Goal: Task Accomplishment & Management: Manage account settings

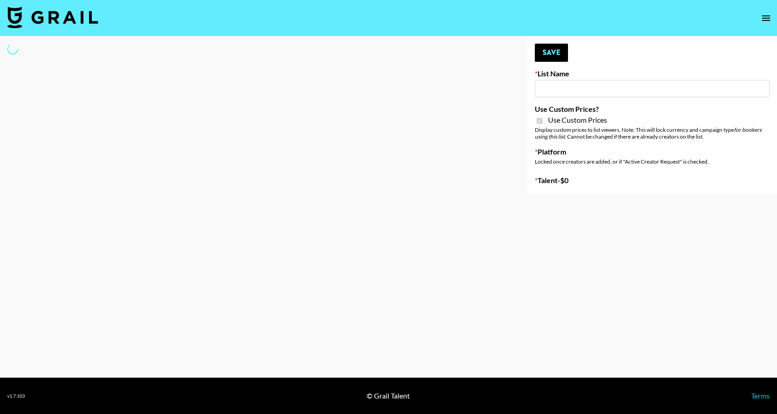
type input "Topsurveys (22nd Sept)"
checkbox input "true"
select select "Brand"
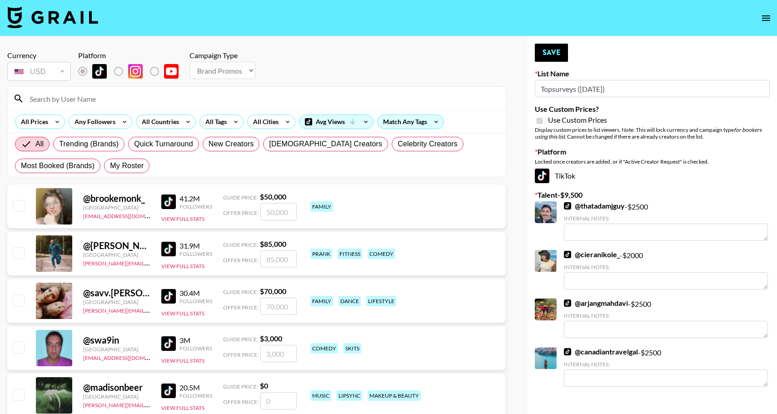
click at [164, 100] on input at bounding box center [262, 98] width 476 height 15
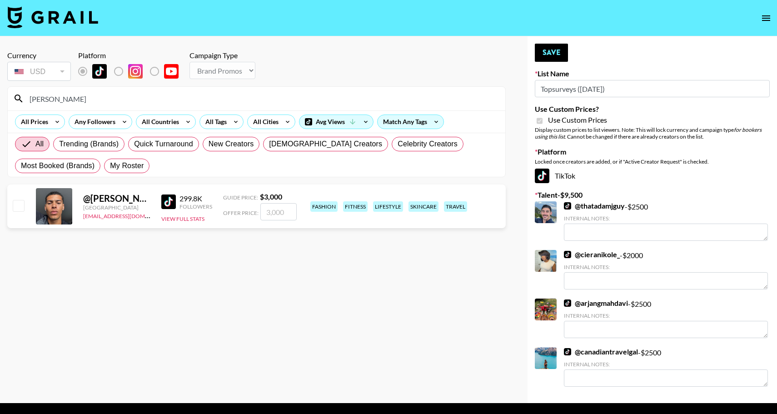
type input "josh_legr"
click at [21, 205] on input "checkbox" at bounding box center [18, 205] width 11 height 11
checkbox input "true"
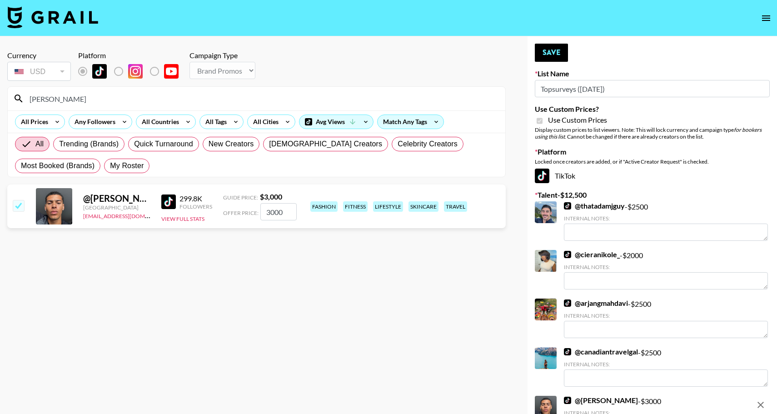
drag, startPoint x: 287, startPoint y: 211, endPoint x: 245, endPoint y: 211, distance: 42.3
click at [245, 211] on div "Offer Price: 3000" at bounding box center [260, 211] width 74 height 17
type input "2500"
click at [553, 53] on button "Save" at bounding box center [551, 53] width 33 height 18
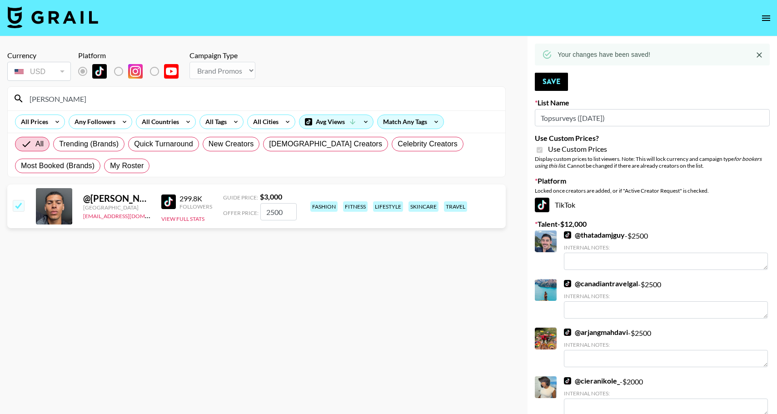
drag, startPoint x: 64, startPoint y: 100, endPoint x: 20, endPoint y: 100, distance: 43.6
click at [20, 100] on div "josh_legr" at bounding box center [257, 99] width 498 height 24
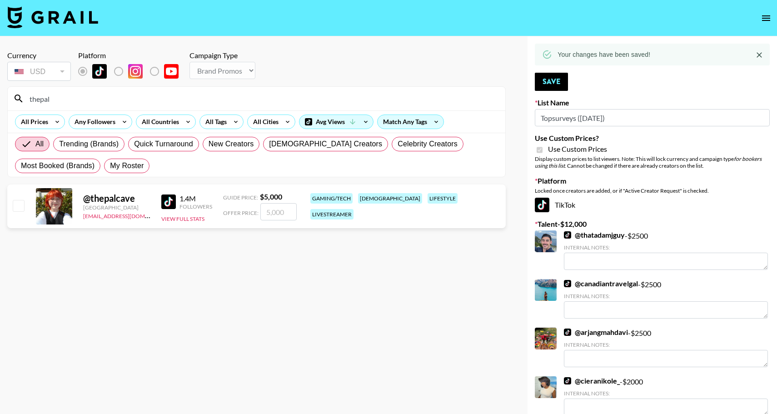
type input "thepal"
click at [20, 206] on input "checkbox" at bounding box center [18, 205] width 11 height 11
checkbox input "true"
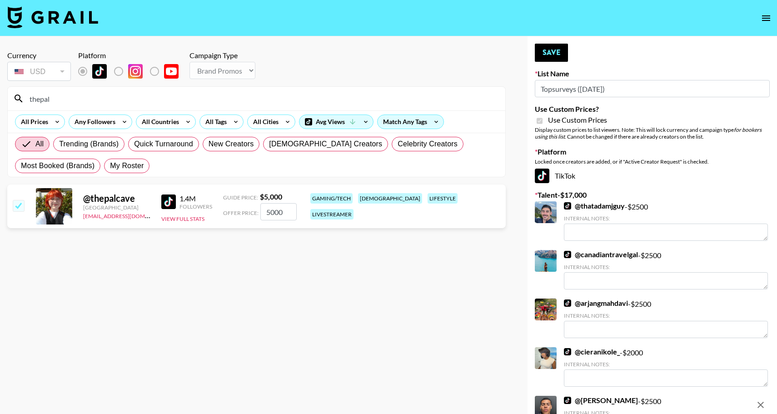
drag, startPoint x: 287, startPoint y: 214, endPoint x: 254, endPoint y: 214, distance: 33.2
click at [254, 214] on div "Offer Price: 5000" at bounding box center [260, 211] width 74 height 17
type input "2500"
click at [542, 50] on button "Save" at bounding box center [551, 53] width 33 height 18
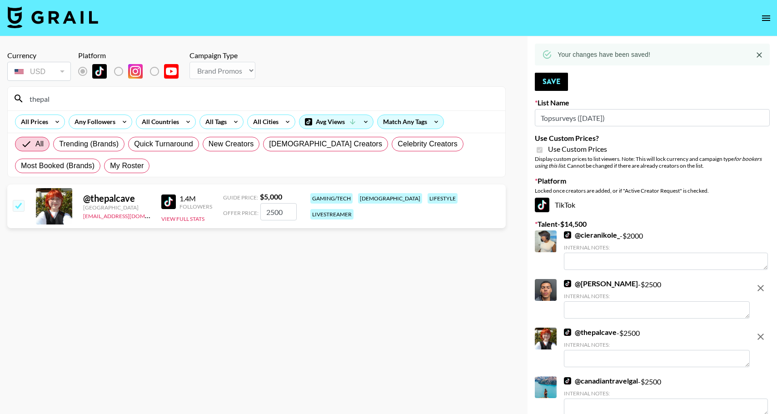
drag, startPoint x: 56, startPoint y: 100, endPoint x: -13, endPoint y: 100, distance: 68.6
click at [0, 100] on html "Currency USD USD ​ Platform Campaign Type Choose Type... Song Promos Brand Prom…" at bounding box center [388, 283] width 777 height 566
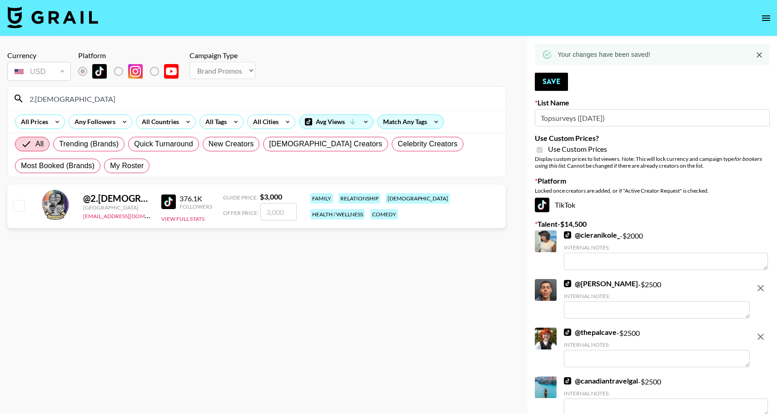
type input "2.ladies"
click at [22, 205] on input "checkbox" at bounding box center [18, 205] width 11 height 11
checkbox input "true"
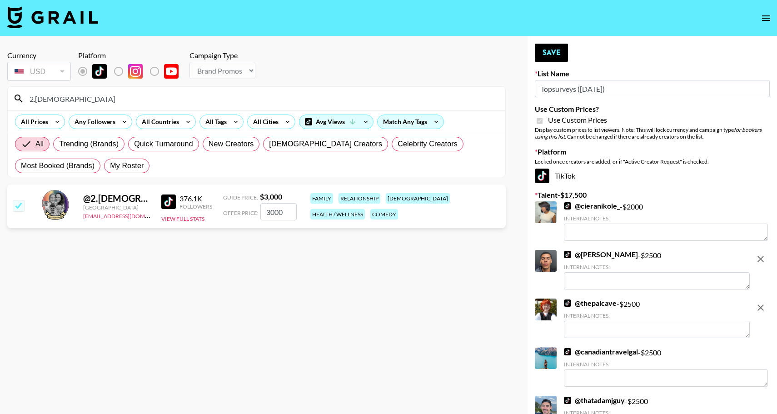
drag, startPoint x: 291, startPoint y: 210, endPoint x: 248, endPoint y: 210, distance: 43.6
click at [248, 210] on div "Offer Price: 3000" at bounding box center [260, 211] width 74 height 17
type input "2500"
click at [556, 55] on button "Save" at bounding box center [551, 53] width 33 height 18
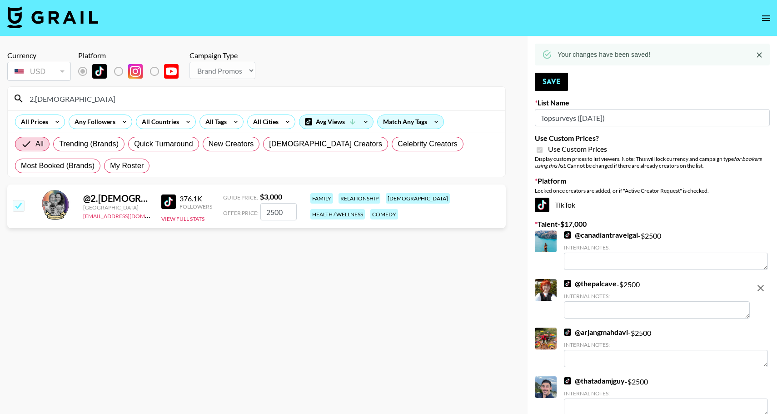
drag, startPoint x: 70, startPoint y: 95, endPoint x: 10, endPoint y: 94, distance: 59.6
click at [10, 94] on div "2.ladies" at bounding box center [257, 99] width 498 height 24
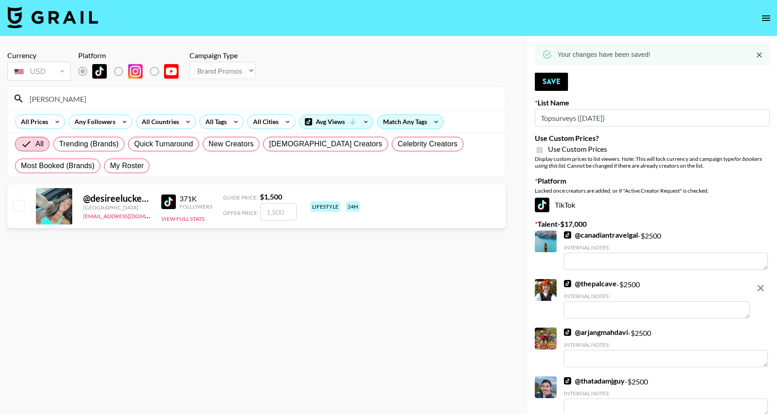
type input "desiree"
click at [15, 212] on div at bounding box center [18, 206] width 14 height 15
click at [17, 207] on input "checkbox" at bounding box center [18, 205] width 11 height 11
checkbox input "true"
type input "1500"
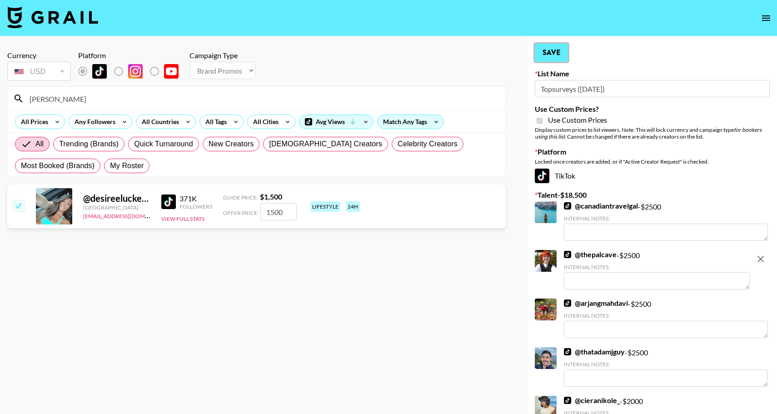
click at [542, 58] on button "Save" at bounding box center [551, 53] width 33 height 18
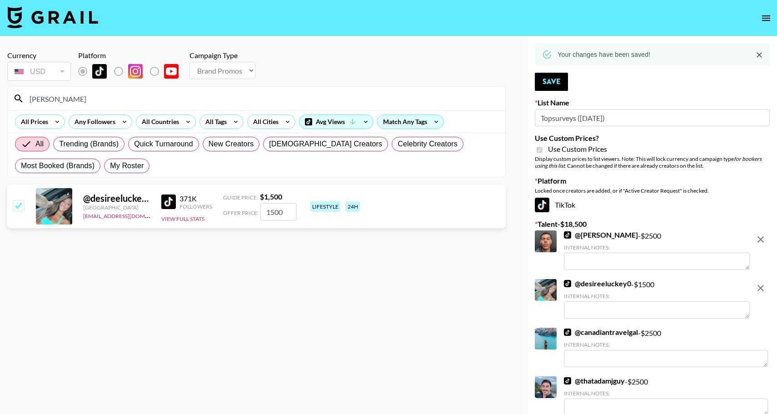
drag, startPoint x: 129, startPoint y: 94, endPoint x: 75, endPoint y: 99, distance: 53.4
click at [75, 99] on input "desiree" at bounding box center [262, 98] width 476 height 15
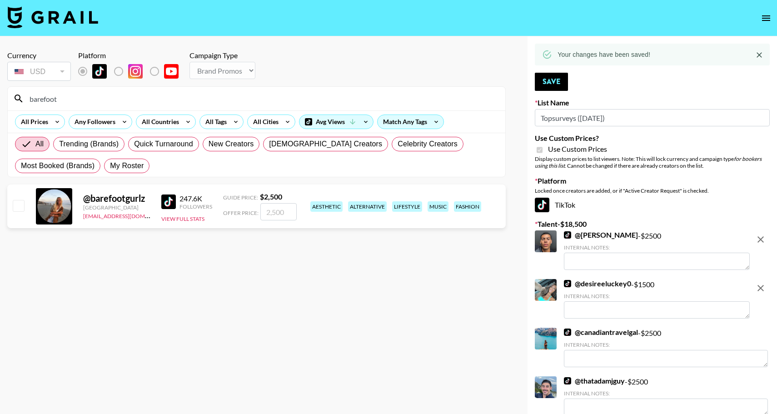
type input "barefoot"
click at [19, 201] on input "checkbox" at bounding box center [18, 205] width 11 height 11
checkbox input "true"
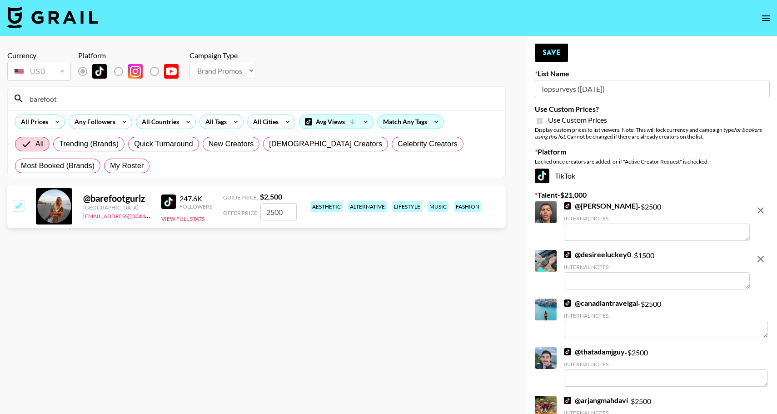
click at [280, 213] on input "2500" at bounding box center [278, 211] width 36 height 17
drag, startPoint x: 287, startPoint y: 211, endPoint x: 270, endPoint y: 211, distance: 17.7
click at [270, 211] on input "2500" at bounding box center [278, 211] width 36 height 17
type input "2000"
click at [552, 54] on button "Save" at bounding box center [551, 53] width 33 height 18
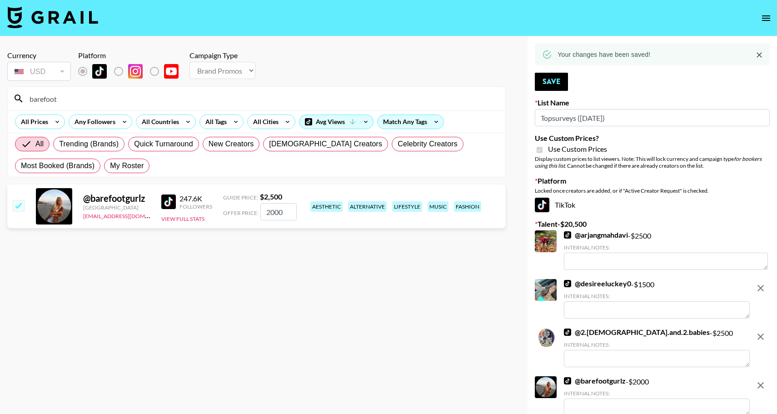
drag, startPoint x: 65, startPoint y: 102, endPoint x: 18, endPoint y: 95, distance: 47.8
click at [18, 95] on div "barefoot" at bounding box center [257, 99] width 498 height 24
type input "coasta"
click at [12, 209] on div at bounding box center [18, 206] width 14 height 15
click at [13, 209] on input "checkbox" at bounding box center [18, 205] width 11 height 11
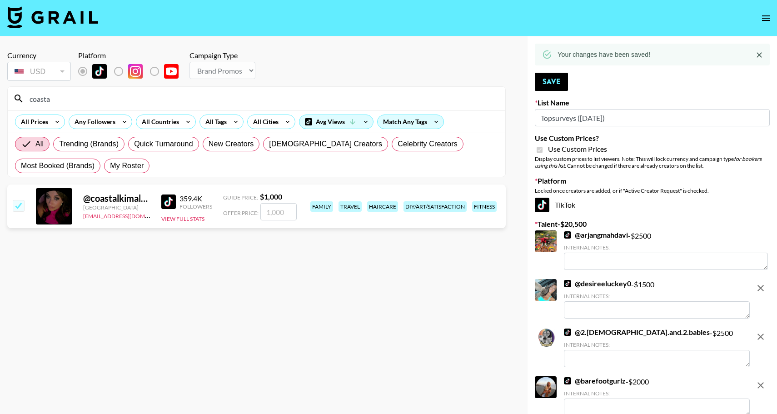
checkbox input "true"
type input "1000"
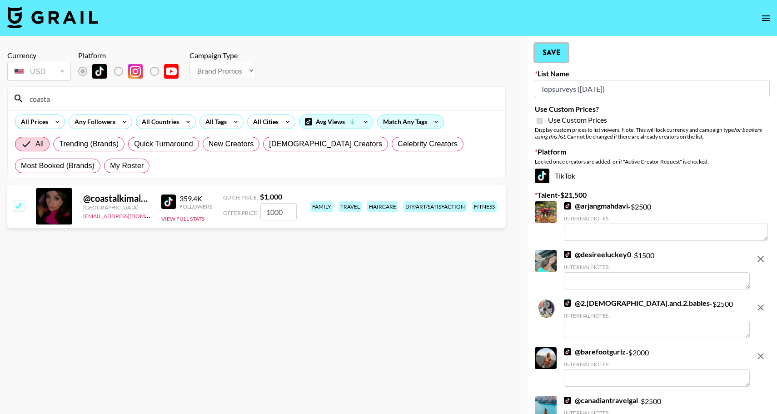
click at [552, 54] on button "Save" at bounding box center [551, 53] width 33 height 18
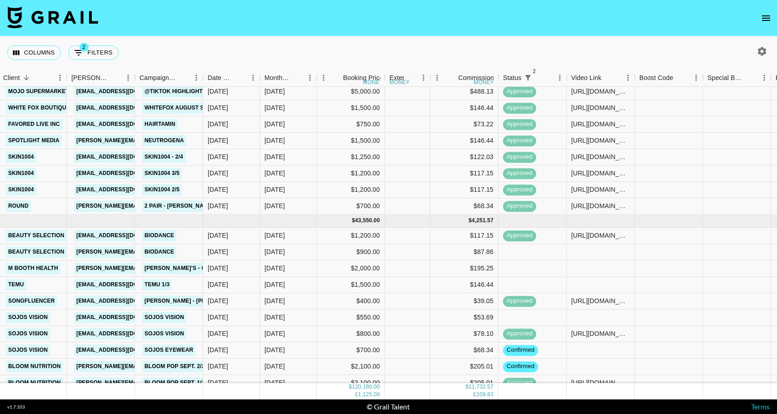
scroll to position [869, 190]
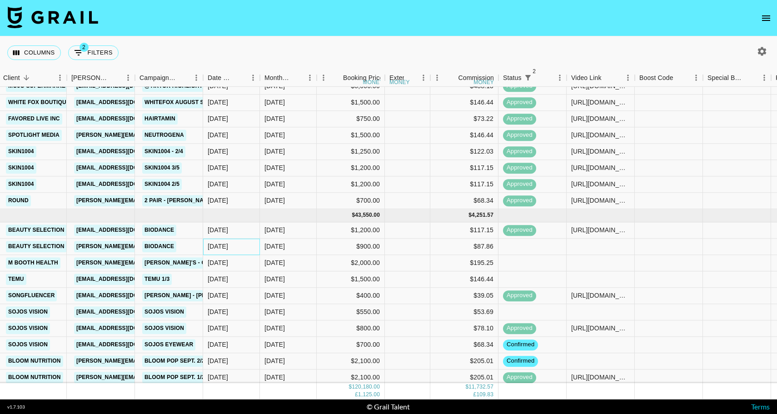
click at [244, 248] on div "9/18/2025" at bounding box center [231, 247] width 57 height 16
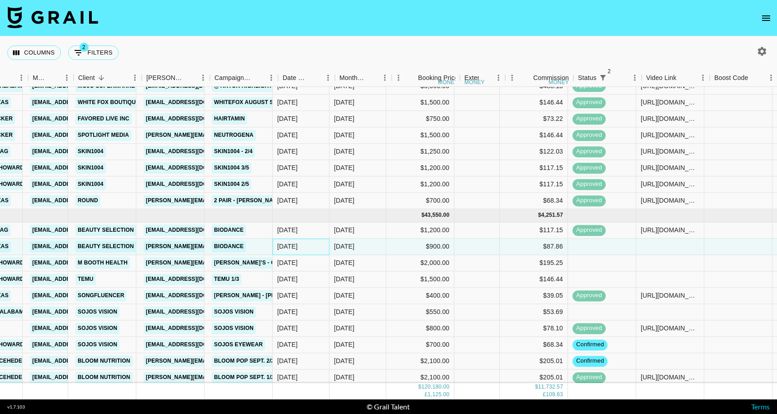
scroll to position [869, 123]
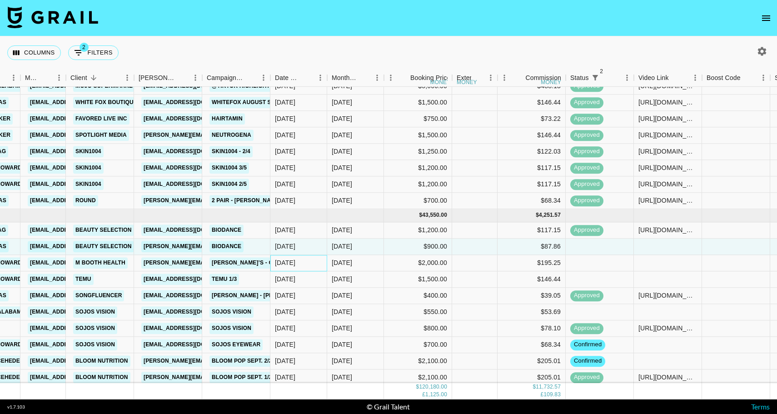
click at [304, 267] on div "9/15/2025" at bounding box center [298, 263] width 57 height 16
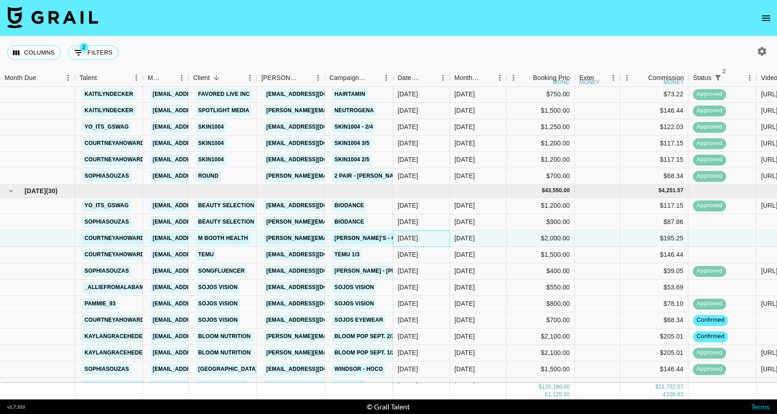
scroll to position [899, 0]
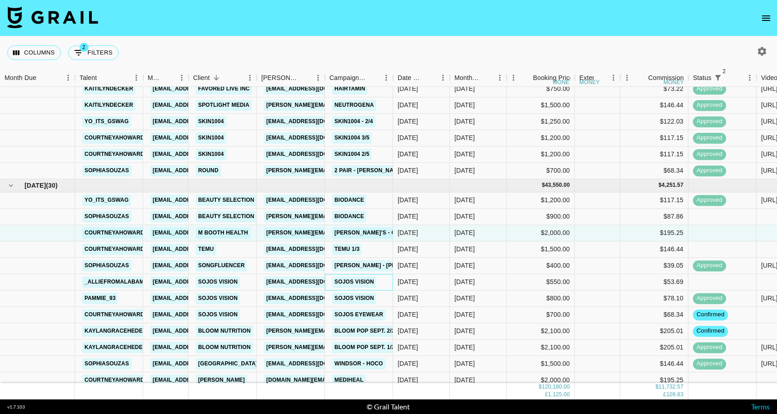
click at [385, 275] on div "Sojos Vision" at bounding box center [359, 282] width 68 height 16
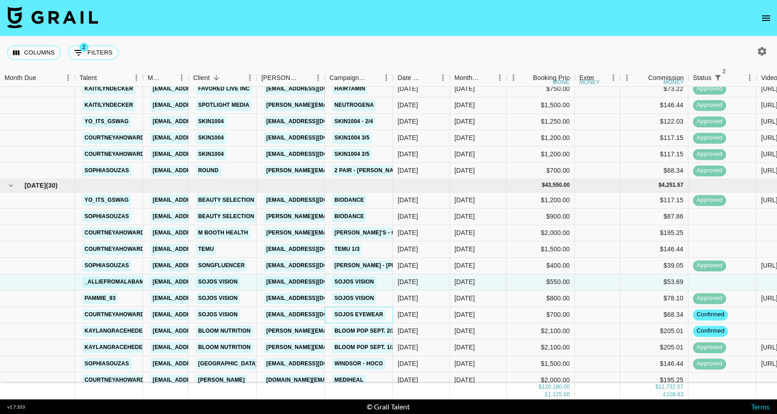
click at [387, 312] on div "Sojos Eyewear" at bounding box center [359, 314] width 59 height 17
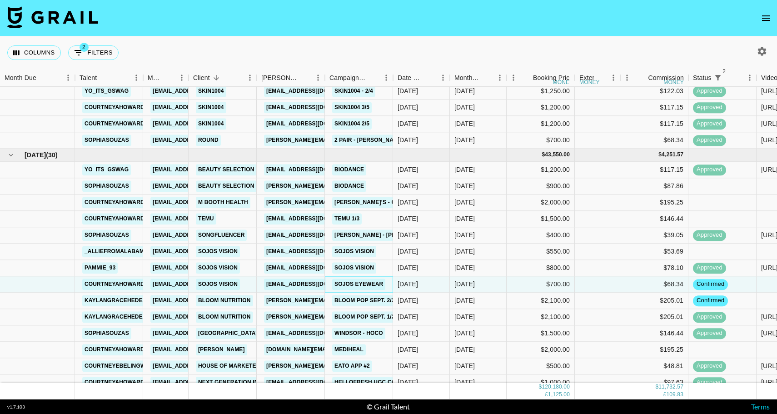
scroll to position [930, 0]
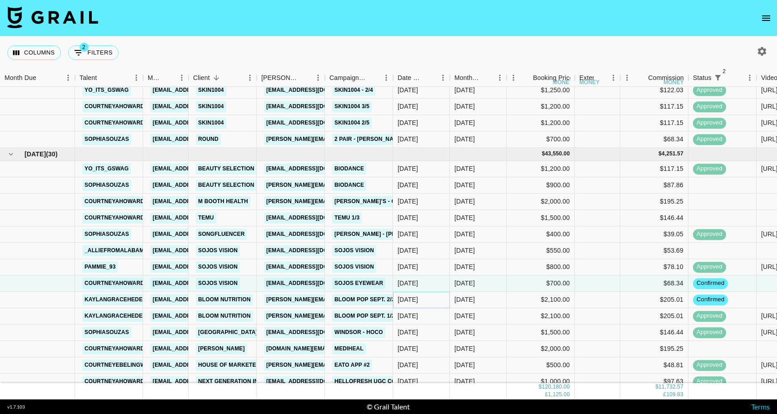
click at [430, 301] on div "8/6/2025" at bounding box center [421, 300] width 57 height 16
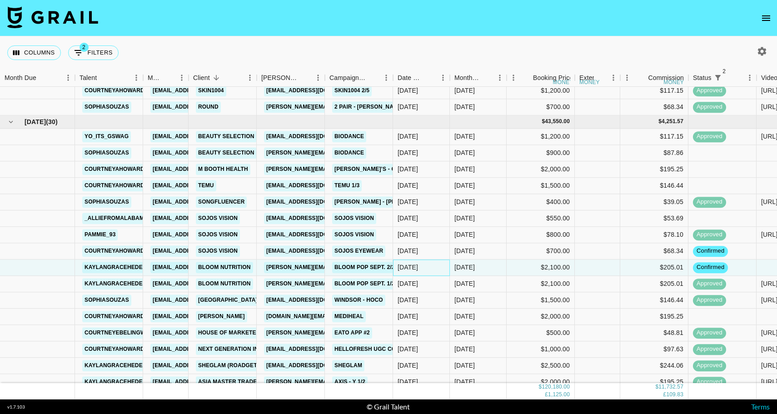
scroll to position [963, 0]
click at [418, 315] on div "9/11/2025" at bounding box center [408, 316] width 20 height 9
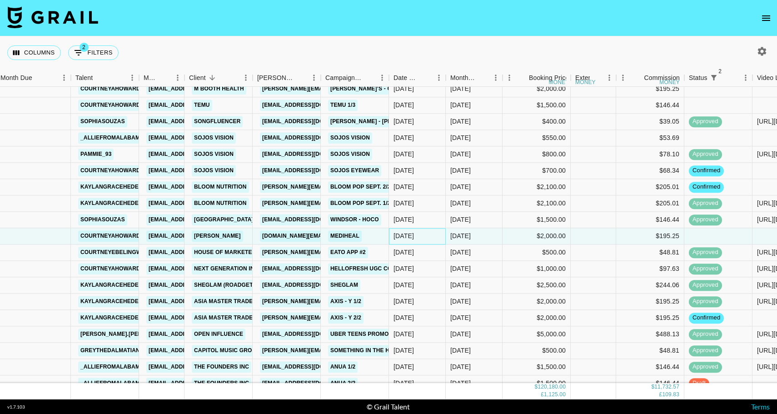
scroll to position [1050, 4]
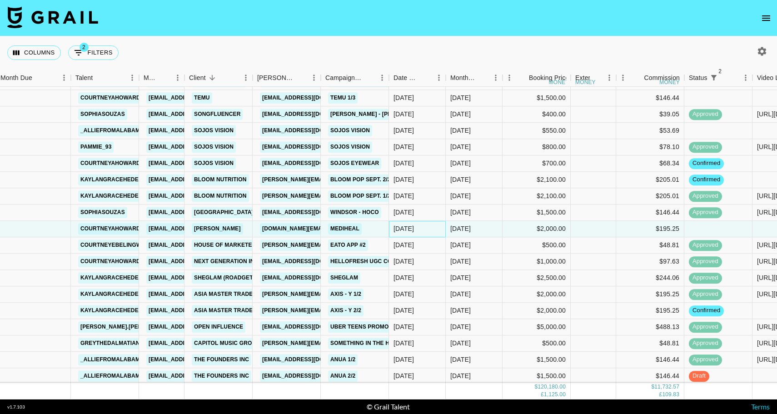
click at [440, 233] on div "9/11/2025" at bounding box center [417, 229] width 57 height 16
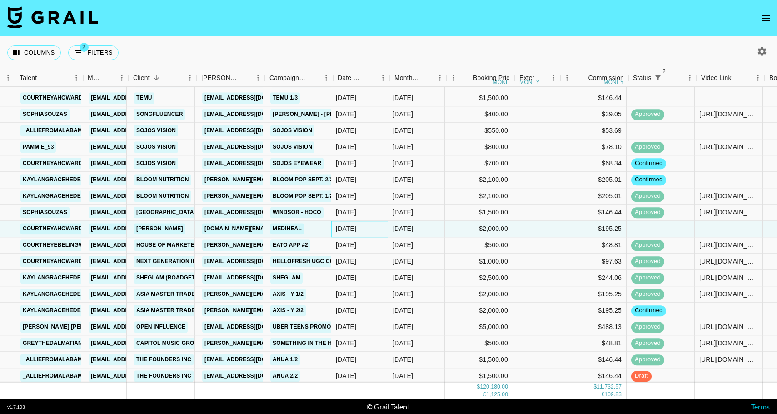
scroll to position [1050, 60]
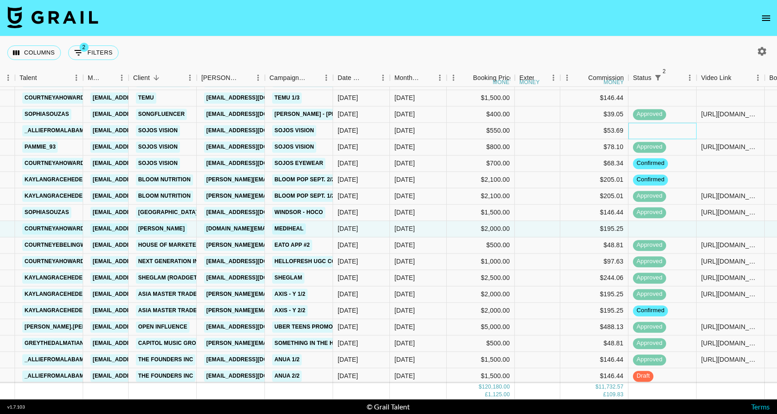
click at [643, 132] on div at bounding box center [663, 131] width 68 height 16
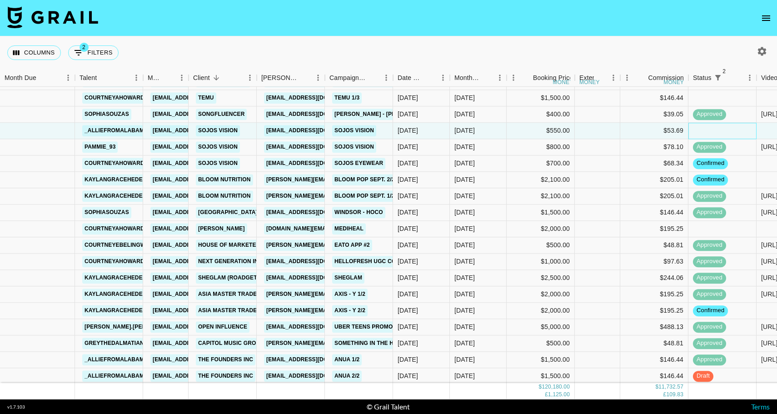
scroll to position [1051, 0]
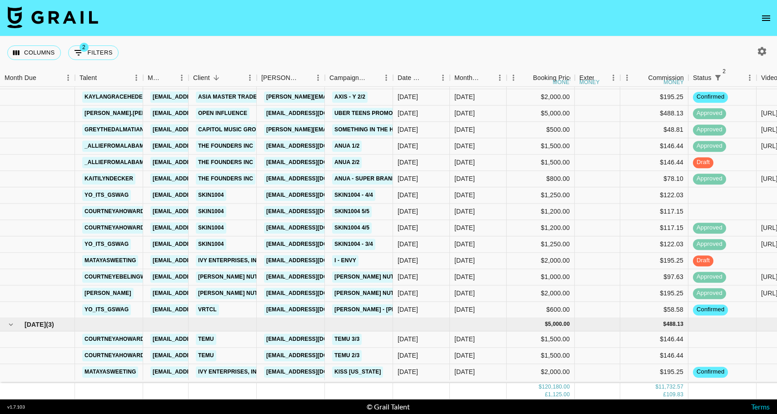
scroll to position [1261, 0]
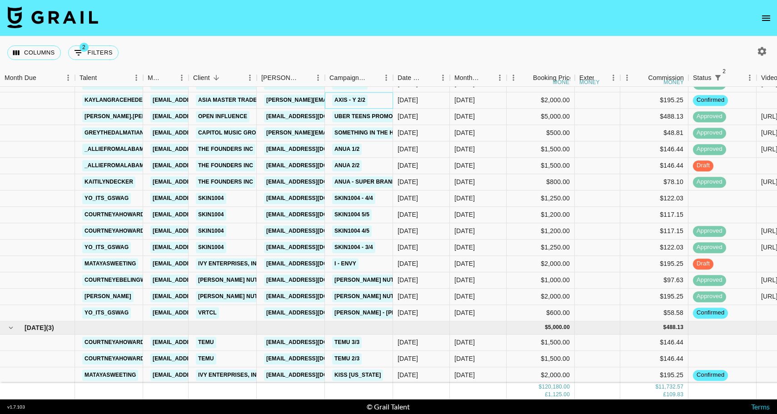
click at [377, 100] on div "AXIS - Y 2/2" at bounding box center [359, 100] width 68 height 16
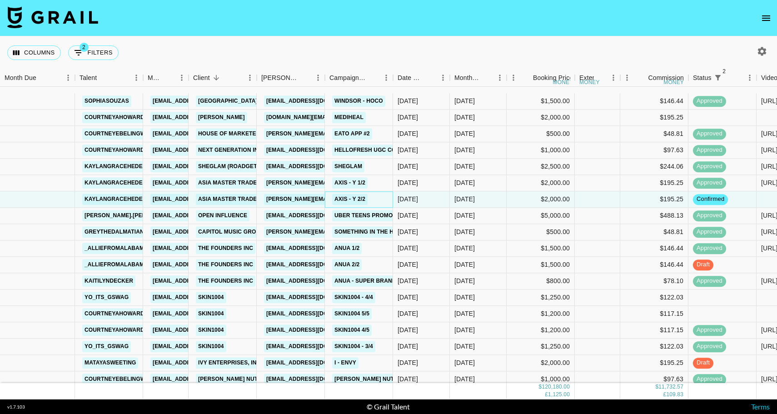
scroll to position [1153, 0]
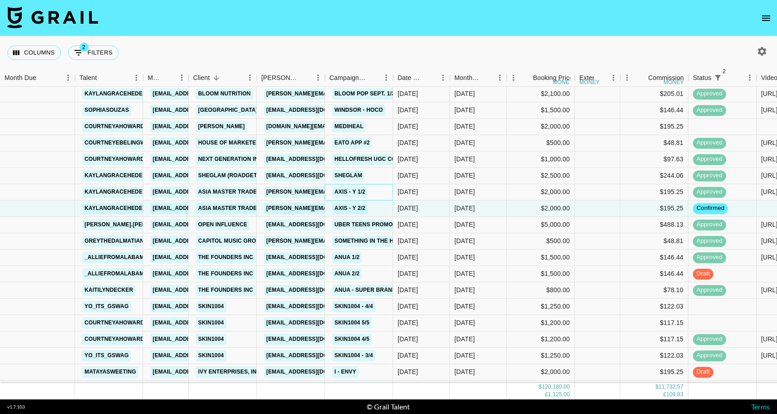
click at [374, 193] on div "AXIS - Y 1/2" at bounding box center [359, 192] width 68 height 16
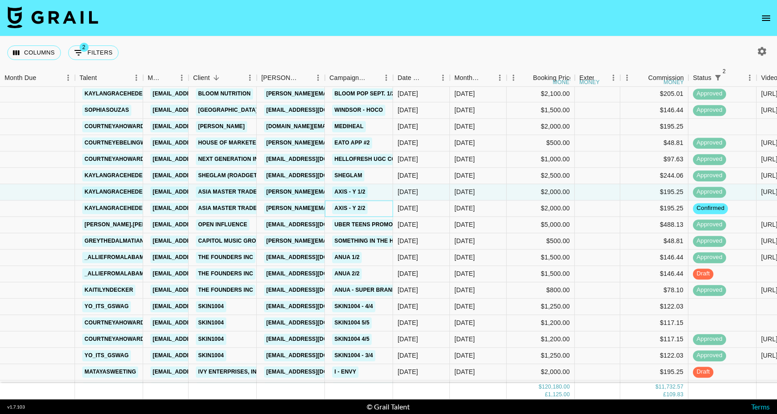
click at [378, 206] on div "AXIS - Y 2/2" at bounding box center [359, 208] width 68 height 16
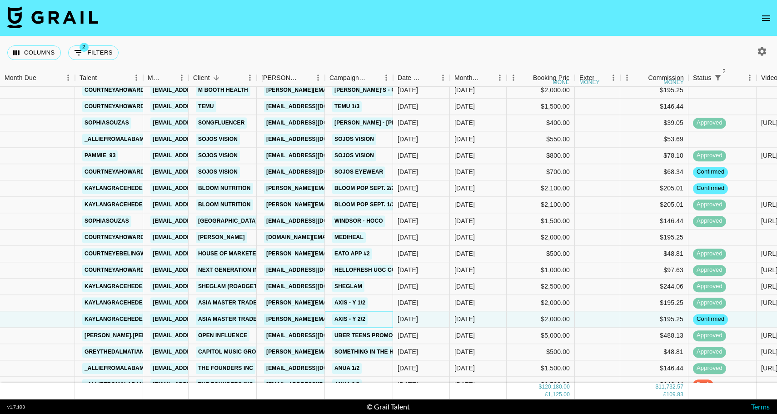
scroll to position [1040, 0]
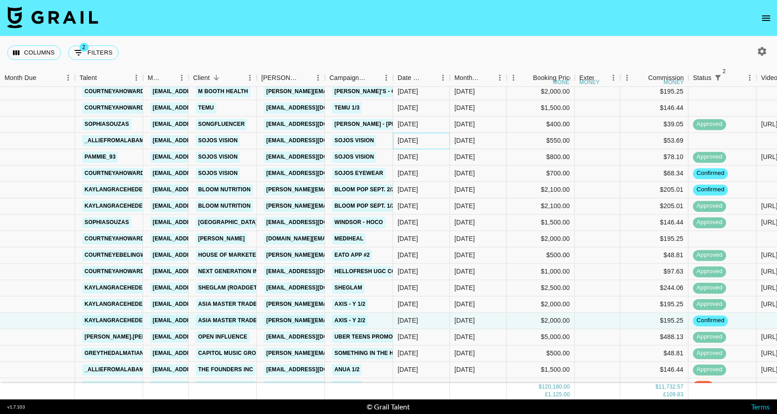
click at [396, 133] on div "8/27/2025" at bounding box center [421, 141] width 57 height 16
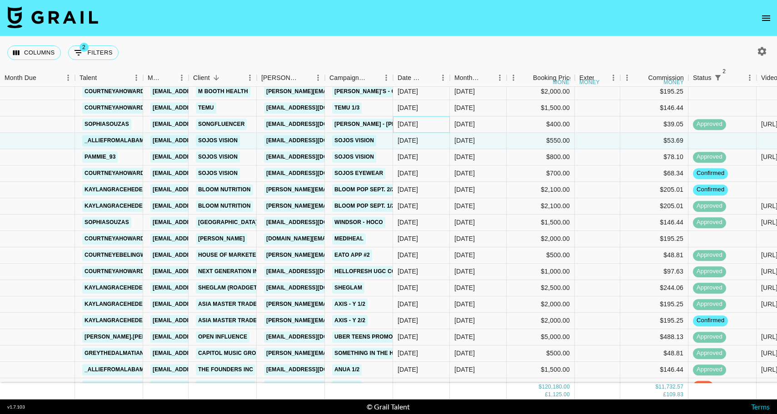
click at [410, 124] on div "9/8/2025" at bounding box center [408, 124] width 20 height 9
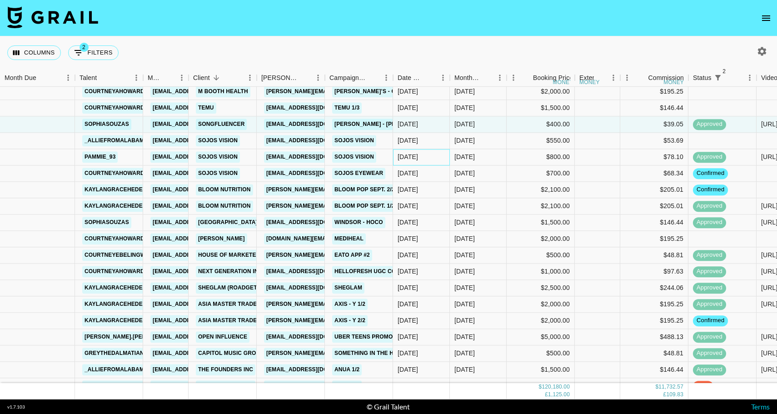
click at [410, 162] on div "8/22/2025" at bounding box center [421, 157] width 57 height 16
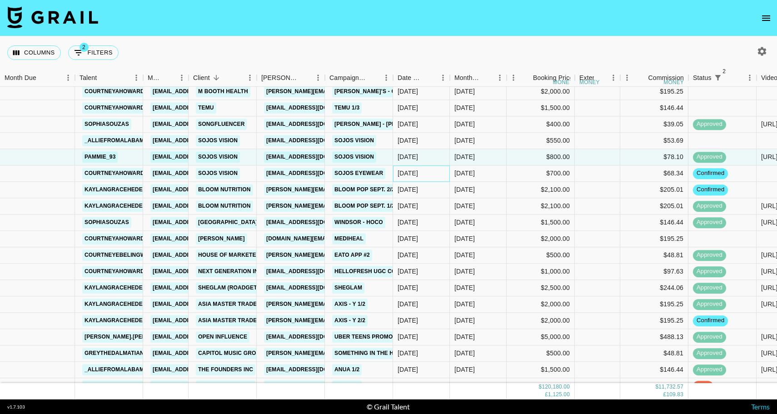
click at [411, 175] on div "8/25/2025" at bounding box center [408, 173] width 20 height 9
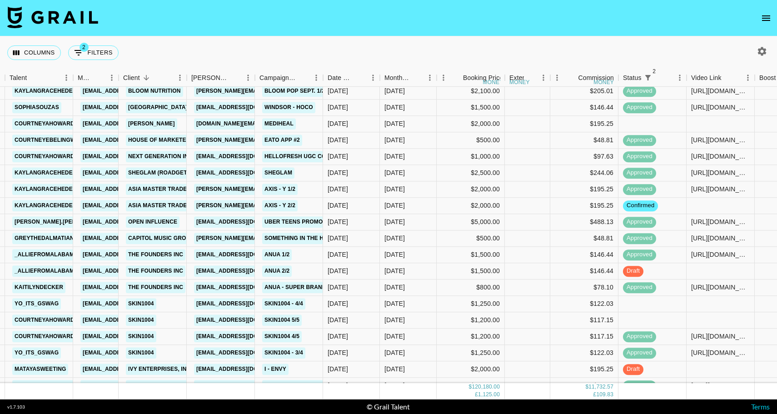
scroll to position [1158, 70]
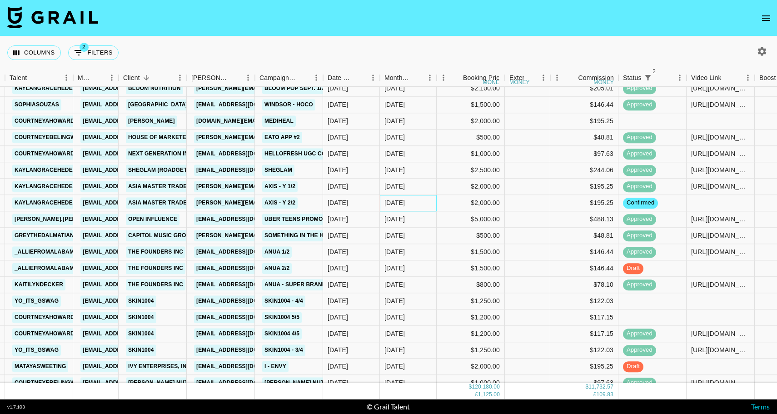
click at [405, 206] on div "Sep '25" at bounding box center [395, 203] width 20 height 9
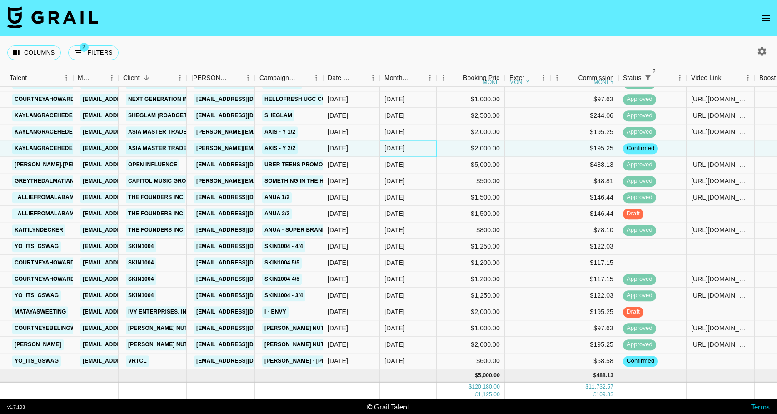
scroll to position [1216, 70]
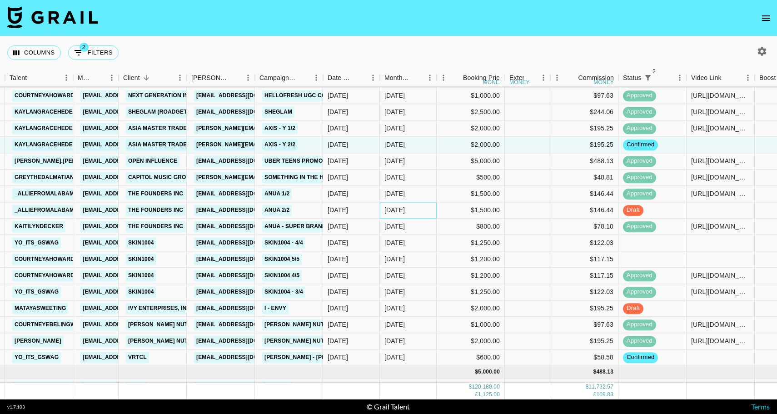
click at [406, 210] on div "Sep '25" at bounding box center [408, 210] width 57 height 16
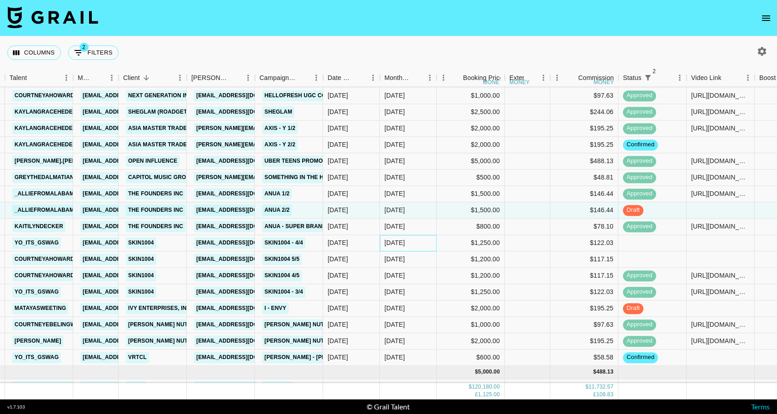
click at [409, 244] on div "Sep '25" at bounding box center [408, 243] width 57 height 16
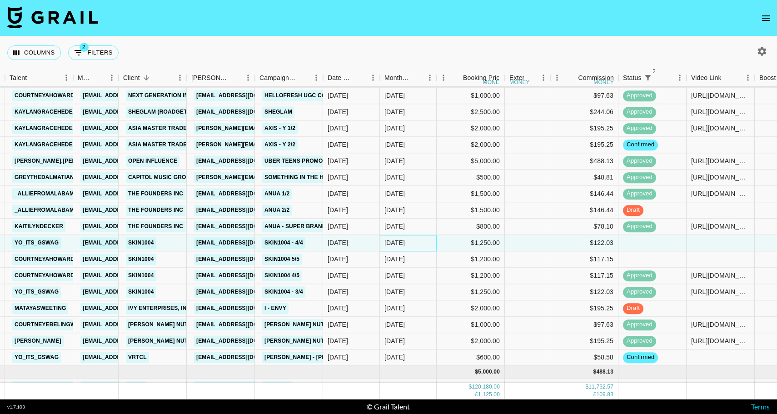
scroll to position [1221, 70]
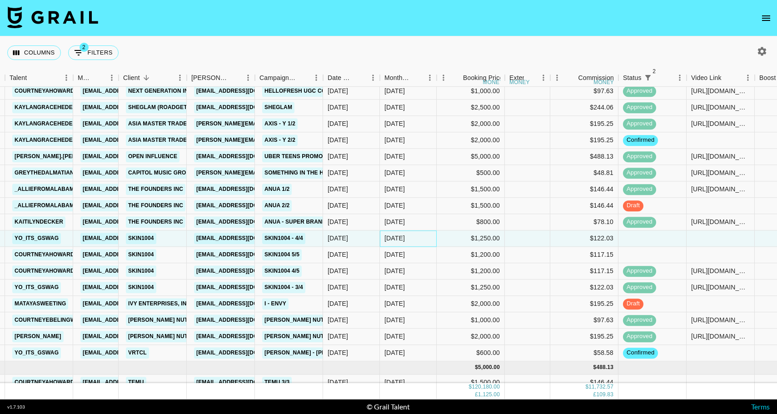
click at [414, 243] on div "Sep '25" at bounding box center [408, 238] width 57 height 16
click at [414, 248] on div "Sep '25" at bounding box center [408, 255] width 57 height 16
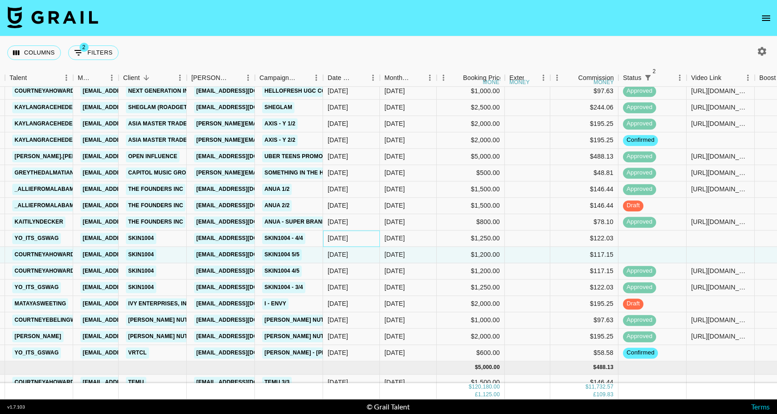
click at [366, 243] on div "7/24/2025" at bounding box center [351, 238] width 57 height 16
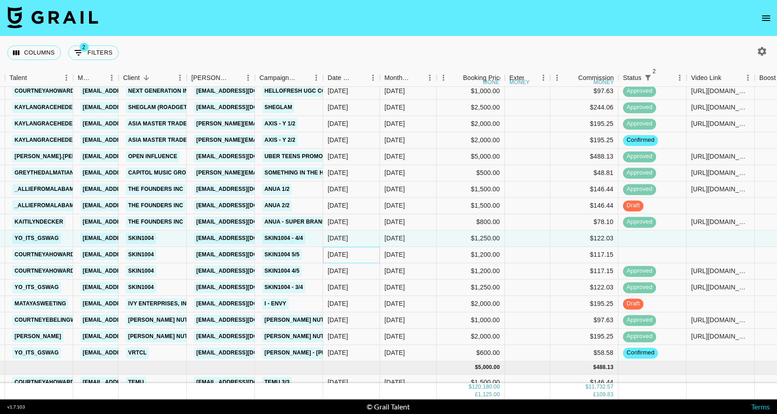
click at [367, 253] on div "7/24/2025" at bounding box center [351, 255] width 57 height 16
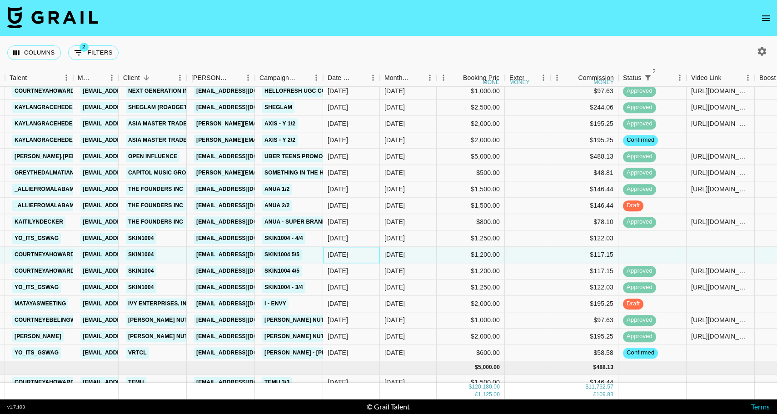
click at [365, 249] on div "7/24/2025" at bounding box center [351, 255] width 57 height 16
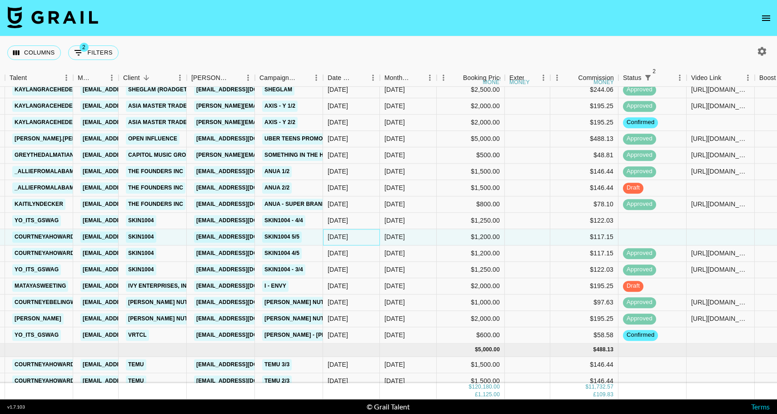
scroll to position [1241, 70]
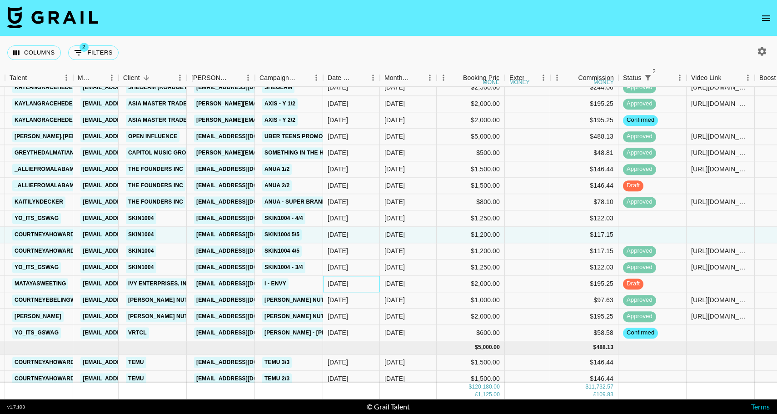
click at [365, 283] on div "7/30/2025" at bounding box center [351, 284] width 57 height 16
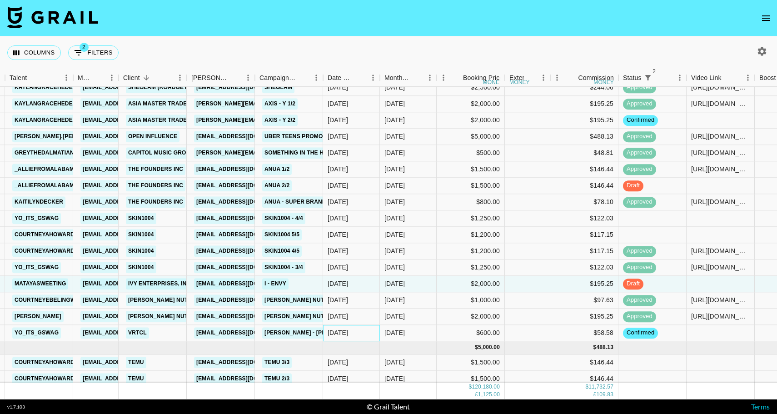
click at [364, 330] on div "9/20/2025" at bounding box center [351, 333] width 57 height 16
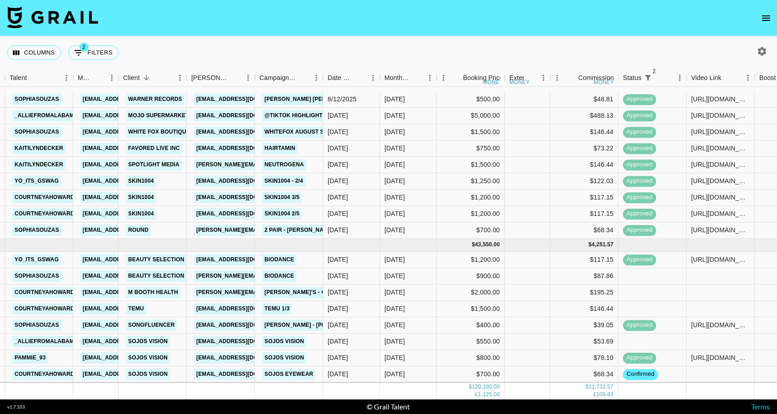
scroll to position [911, 70]
